Goal: Task Accomplishment & Management: Use online tool/utility

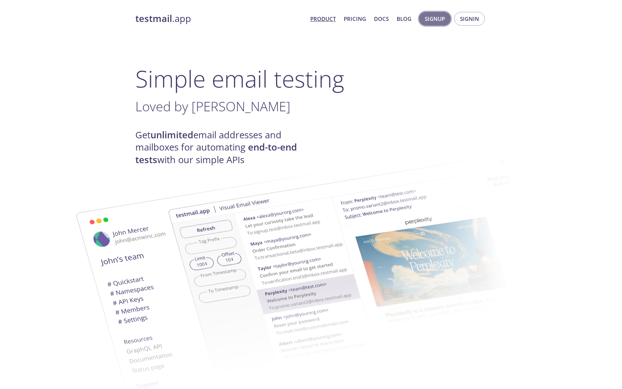
click at [431, 22] on span "Signup" at bounding box center [434, 18] width 20 height 9
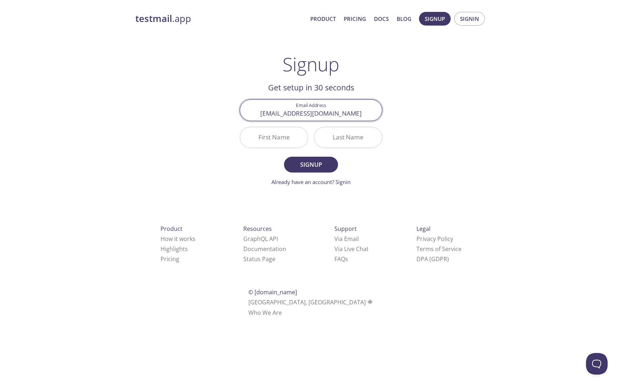
type input "[EMAIL_ADDRESS][DOMAIN_NAME]"
click at [286, 136] on input "First Name" at bounding box center [274, 137] width 68 height 21
type input "No"
click at [323, 146] on input "Last Name" at bounding box center [348, 137] width 68 height 21
type input "o"
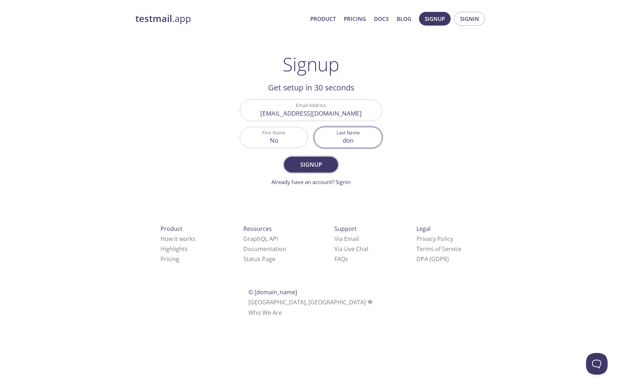
type input "don"
click at [316, 162] on span "Signup" at bounding box center [311, 164] width 38 height 10
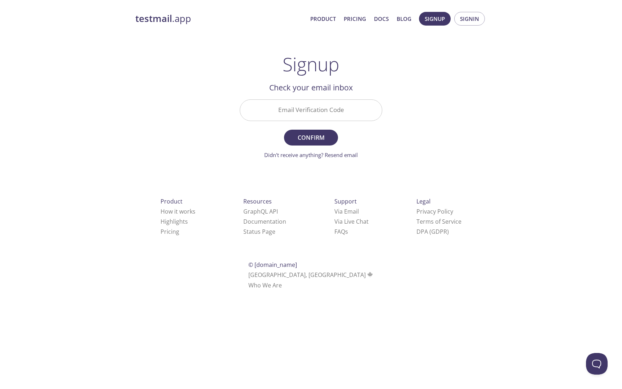
click at [317, 119] on input "Email Verification Code" at bounding box center [311, 110] width 142 height 21
click at [284, 130] on button "Confirm" at bounding box center [311, 138] width 54 height 16
click at [312, 117] on input "BWGBB6VD" at bounding box center [311, 110] width 142 height 21
click at [312, 115] on input "BWGBB6VD" at bounding box center [311, 110] width 142 height 21
type input "BWGB6VD"
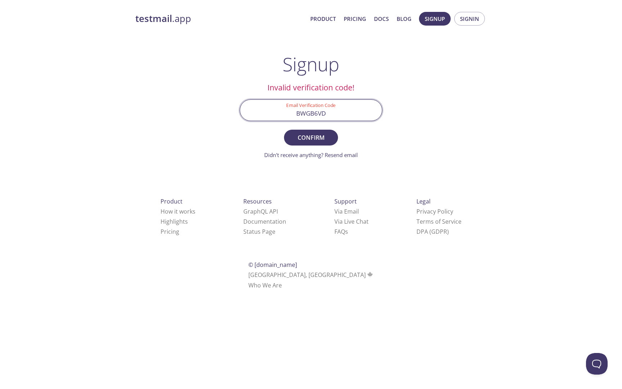
click at [284, 130] on button "Confirm" at bounding box center [311, 138] width 54 height 16
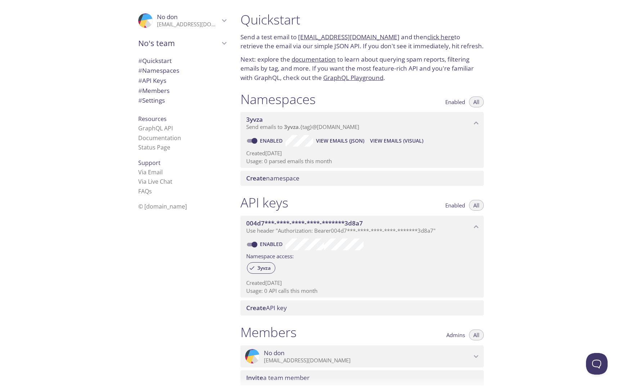
click at [455, 205] on span "Enabled" at bounding box center [455, 205] width 20 height 0
click at [462, 102] on span "Enabled" at bounding box center [455, 102] width 20 height 0
click at [478, 102] on span "All" at bounding box center [476, 102] width 6 height 0
click at [455, 102] on span "Enabled" at bounding box center [455, 102] width 20 height 0
click at [328, 195] on div "API keys Enabled All" at bounding box center [361, 203] width 243 height 18
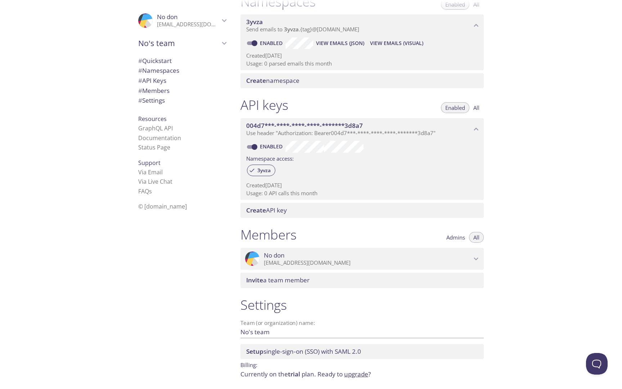
scroll to position [123, 0]
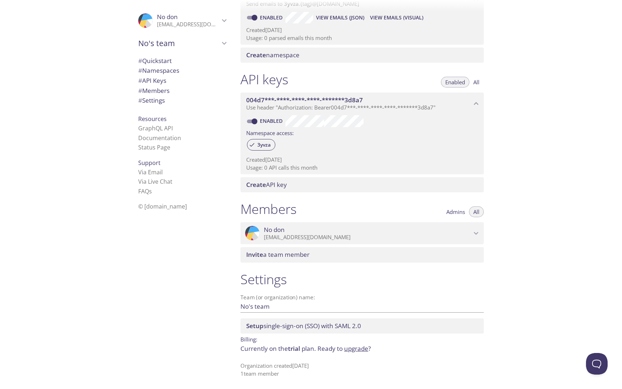
click at [325, 205] on div "Members Admins All" at bounding box center [361, 210] width 243 height 18
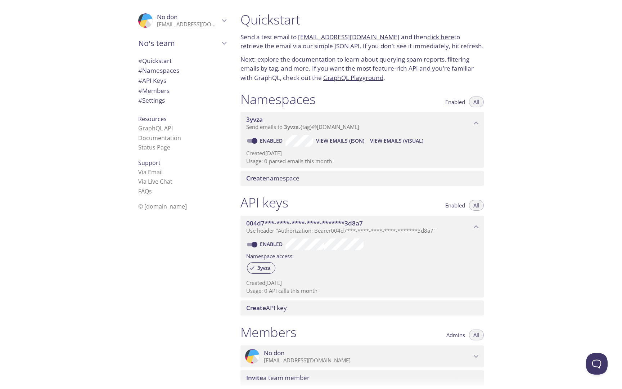
click at [304, 193] on div "API keys Enabled All 004d7***-****-****-****-*******3d8a7 Use header "Authoriza…" at bounding box center [362, 255] width 255 height 130
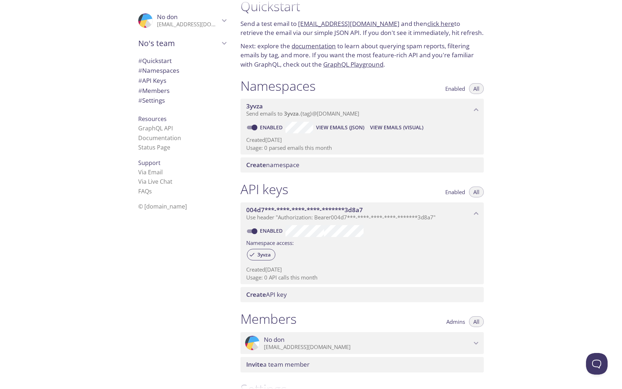
scroll to position [15, 0]
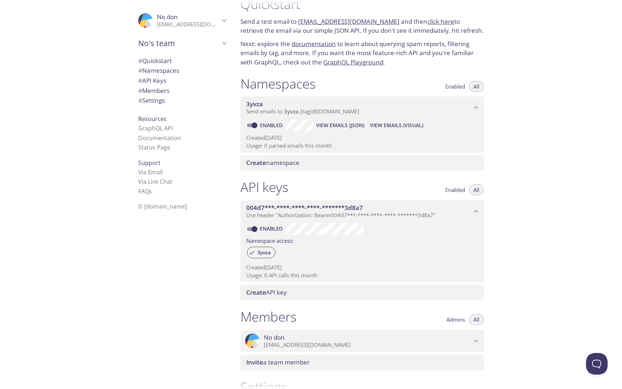
click at [341, 215] on span "Use header "Authorization: Bearer 004d7***-****-****-****-*******3d8a7 "" at bounding box center [340, 214] width 189 height 7
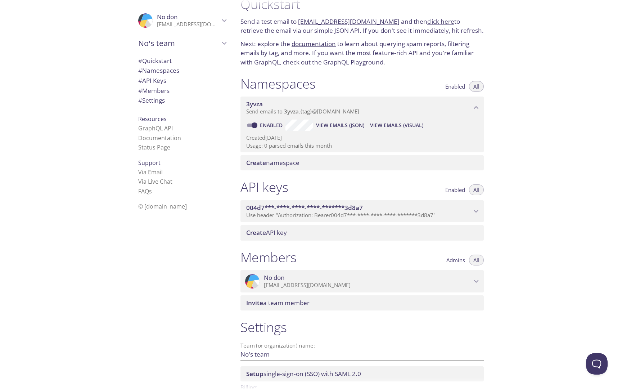
click at [341, 215] on span "Use header "Authorization: Bearer 004d7***-****-****-****-*******3d8a7 "" at bounding box center [340, 214] width 189 height 7
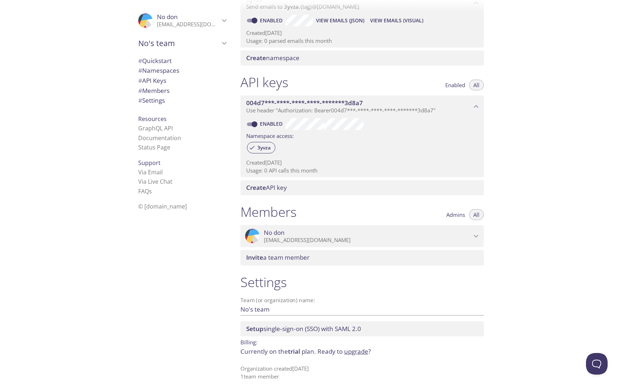
scroll to position [123, 0]
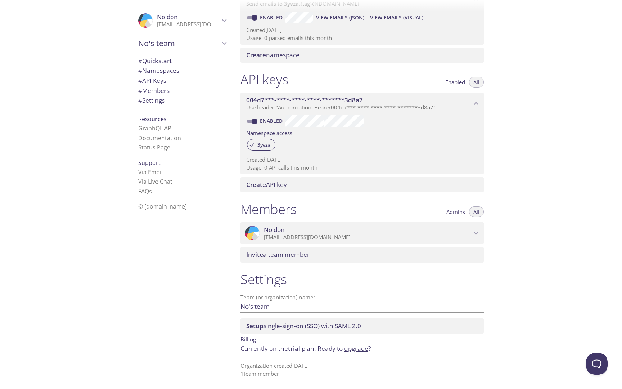
click at [459, 212] on span "Admins" at bounding box center [455, 212] width 19 height 0
click at [482, 212] on button "All" at bounding box center [476, 211] width 15 height 11
click at [159, 102] on span "# Settings" at bounding box center [151, 100] width 27 height 8
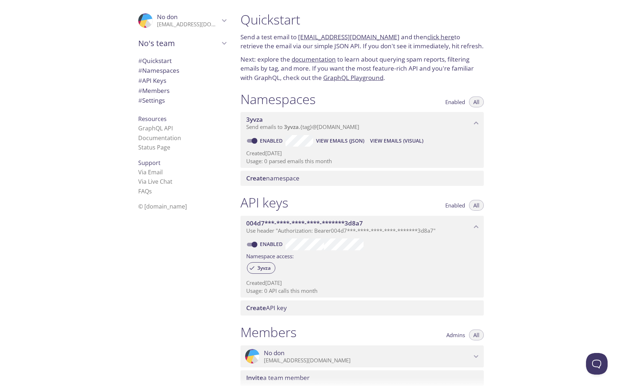
drag, startPoint x: 298, startPoint y: 37, endPoint x: 386, endPoint y: 36, distance: 88.5
click at [386, 36] on p "Send a test email to 3yvza.test@inbox.testmail.app and then click here to retri…" at bounding box center [361, 41] width 243 height 18
copy link "[EMAIL_ADDRESS][DOMAIN_NAME]"
click at [365, 37] on link "[EMAIL_ADDRESS][DOMAIN_NAME]" at bounding box center [348, 37] width 101 height 8
click at [427, 34] on link "click here" at bounding box center [440, 37] width 27 height 8
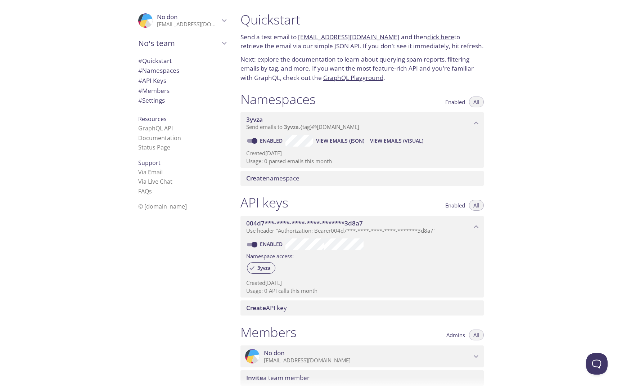
click at [324, 49] on p "Send a test email to 3yvza.test@inbox.testmail.app and then click here to retri…" at bounding box center [361, 41] width 243 height 18
copy link "[EMAIL_ADDRESS][DOMAIN_NAME]"
click at [386, 140] on span "View Emails (Visual)" at bounding box center [396, 140] width 53 height 9
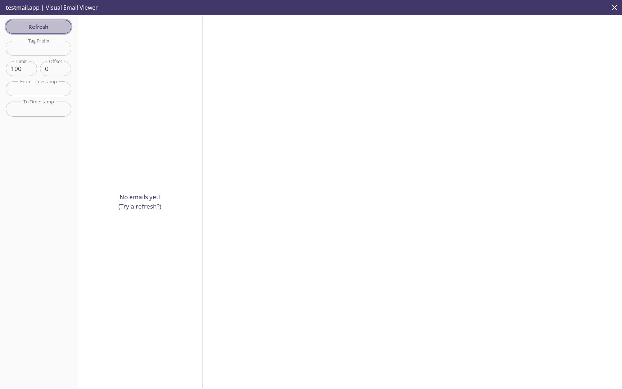
click at [42, 22] on span "Refresh" at bounding box center [39, 26] width 54 height 9
click at [617, 5] on icon "close" at bounding box center [613, 7] width 9 height 9
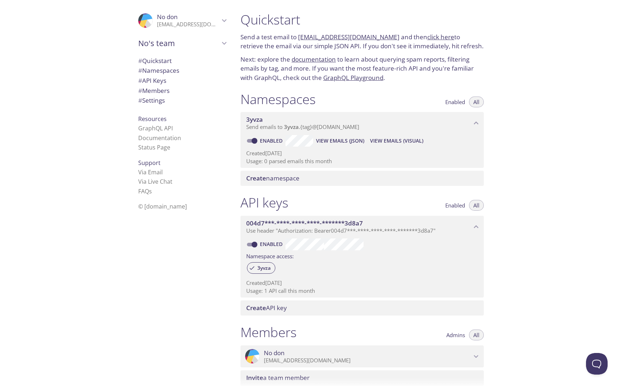
click at [313, 191] on div "API keys Enabled All 004d7***-****-****-****-*******3d8a7 Use header "Authoriza…" at bounding box center [362, 255] width 255 height 130
click at [402, 140] on span "View Emails (Visual)" at bounding box center [396, 140] width 53 height 9
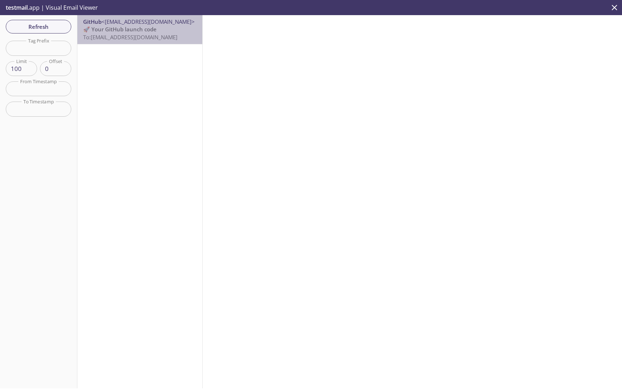
click at [163, 43] on div "GitHub <noreply@github.com> 🚀 Your GitHub launch code To: 3yvza.test@inbox.test…" at bounding box center [139, 29] width 125 height 29
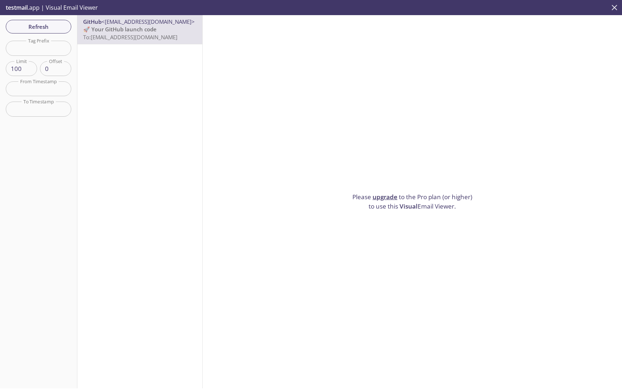
click at [616, 9] on icon "close" at bounding box center [614, 7] width 5 height 5
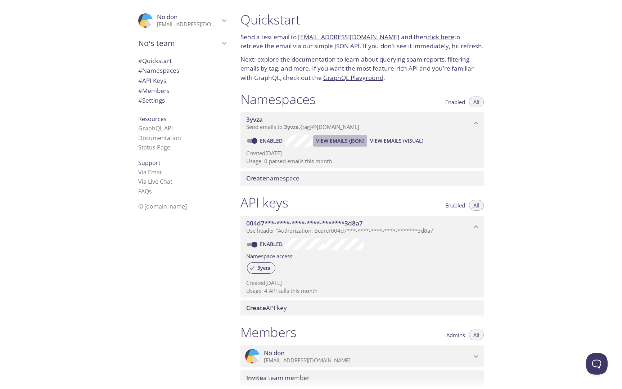
click at [339, 140] on span "View Emails (JSON)" at bounding box center [340, 140] width 48 height 9
click at [173, 77] on span "# API Keys" at bounding box center [182, 80] width 88 height 9
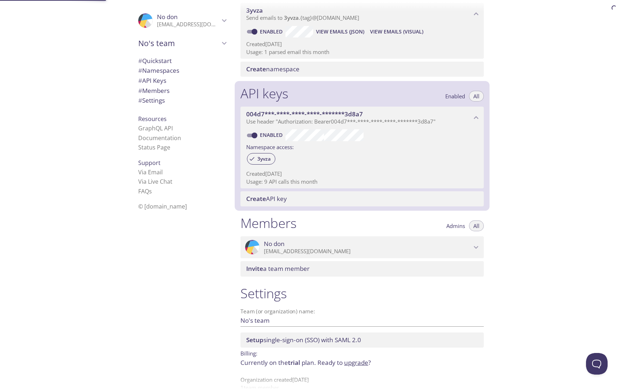
scroll to position [123, 0]
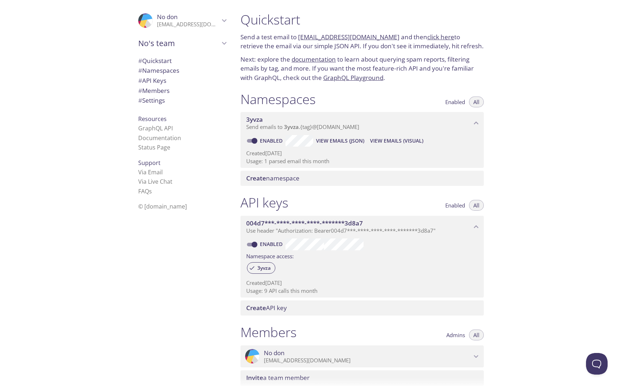
click at [296, 192] on div "API keys Enabled All 004d7***-****-****-****-*******3d8a7 Use header "Authoriza…" at bounding box center [362, 255] width 255 height 130
copy link "3yvza.test@inbox.testmail.app"
click at [371, 193] on div "API keys Enabled All 004d7***-****-****-****-*******3d8a7 Use header "Authoriza…" at bounding box center [362, 255] width 255 height 130
click at [427, 37] on link "click here" at bounding box center [440, 37] width 27 height 8
click at [287, 191] on div "API keys Enabled All 004d7***-****-****-****-*******3d8a7 Use header "Authoriza…" at bounding box center [362, 255] width 255 height 130
